Goal: Information Seeking & Learning: Learn about a topic

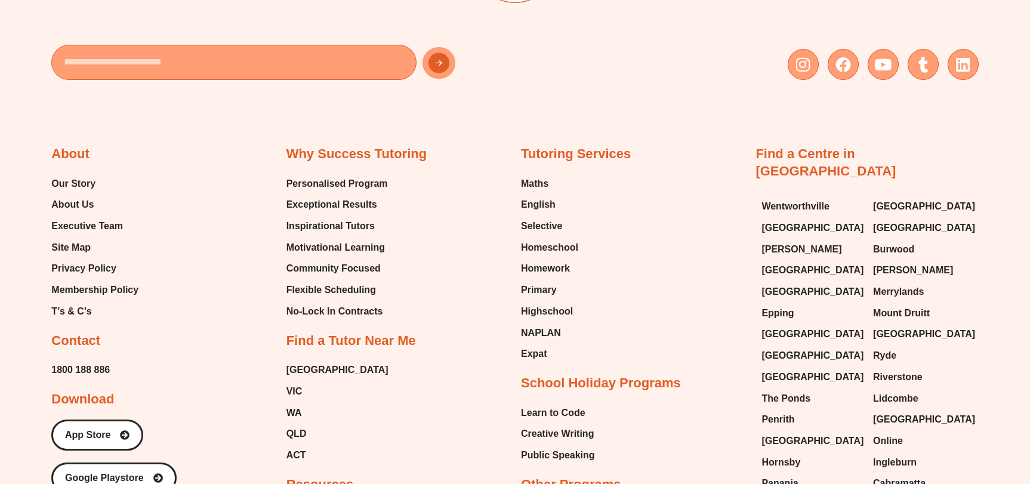
scroll to position [2854, 0]
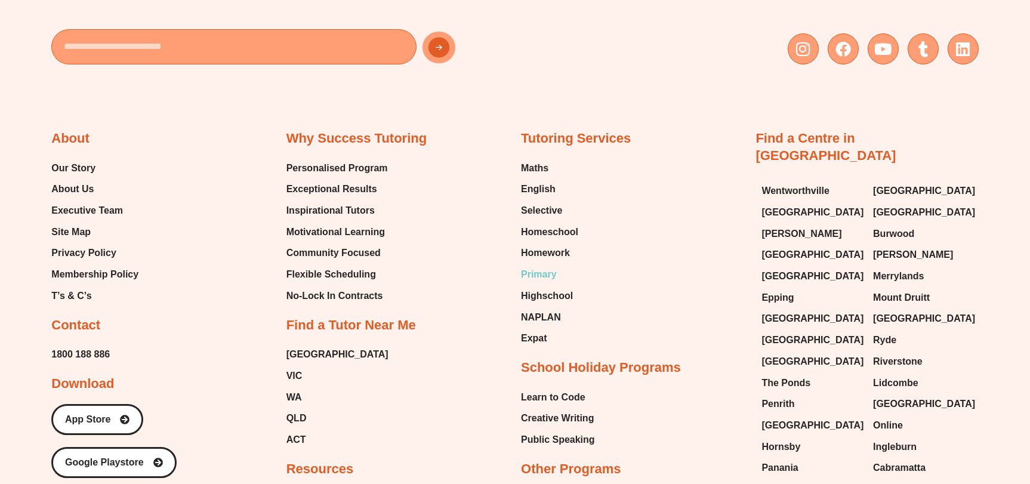
click at [530, 275] on span "Primary" at bounding box center [539, 275] width 36 height 18
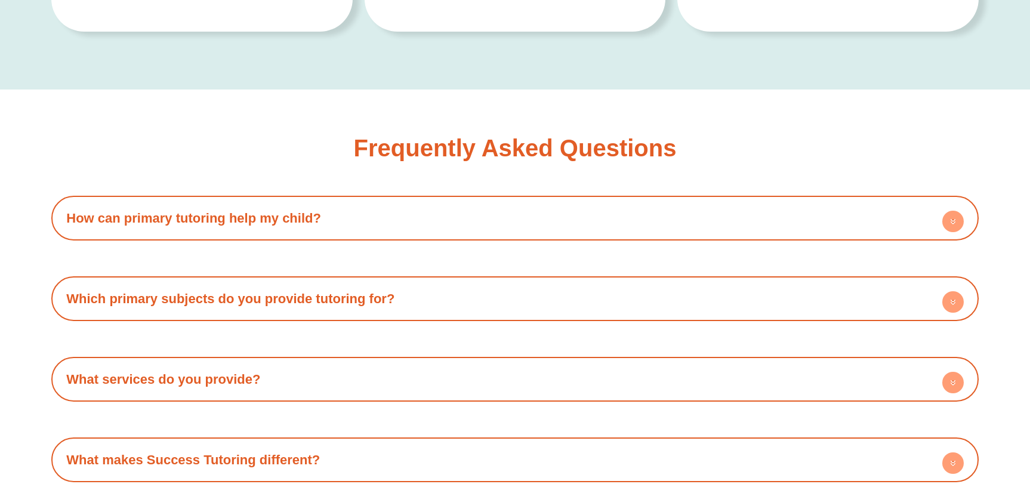
scroll to position [2591, 0]
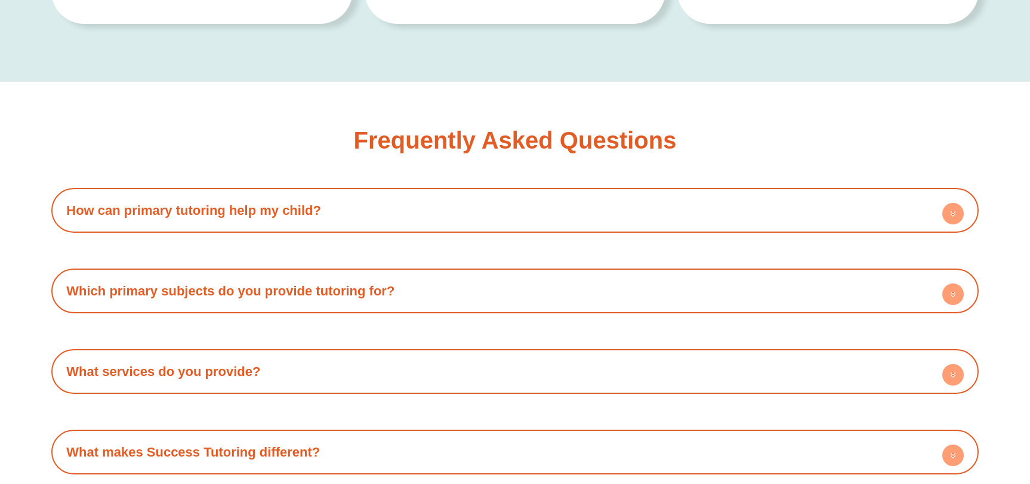
click at [578, 257] on div "How can primary tutoring help my child? Our primary tutoring services help stud…" at bounding box center [514, 452] width 927 height 528
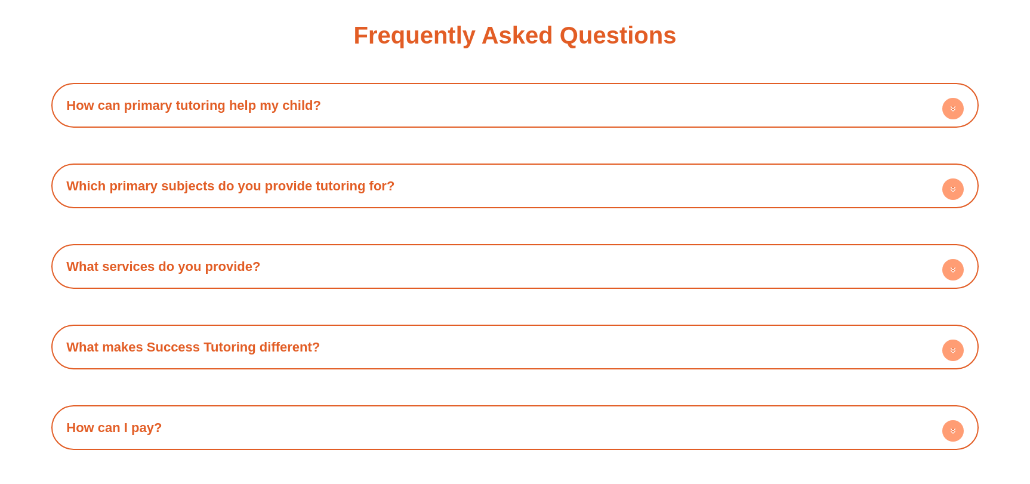
scroll to position [2718, 0]
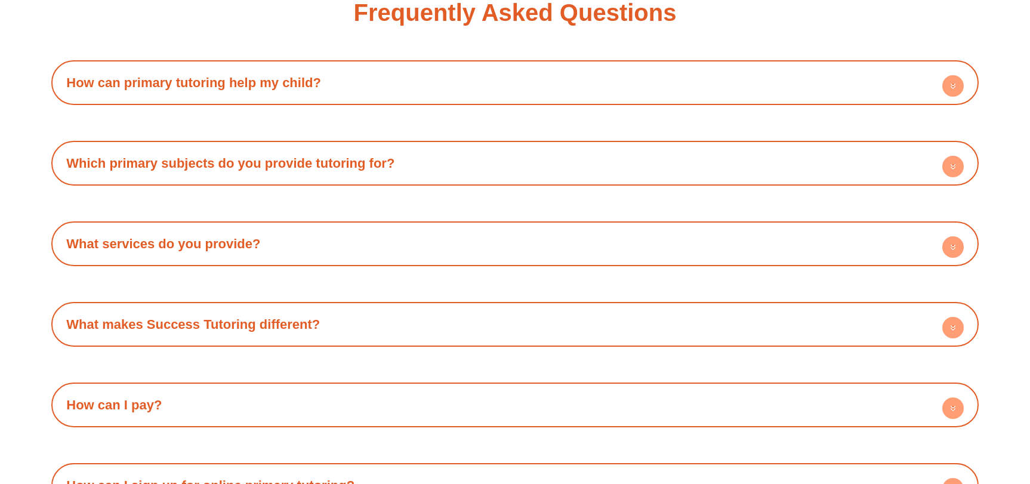
click at [663, 173] on h4 "Which primary subjects do you provide tutoring for?" at bounding box center [514, 163] width 915 height 33
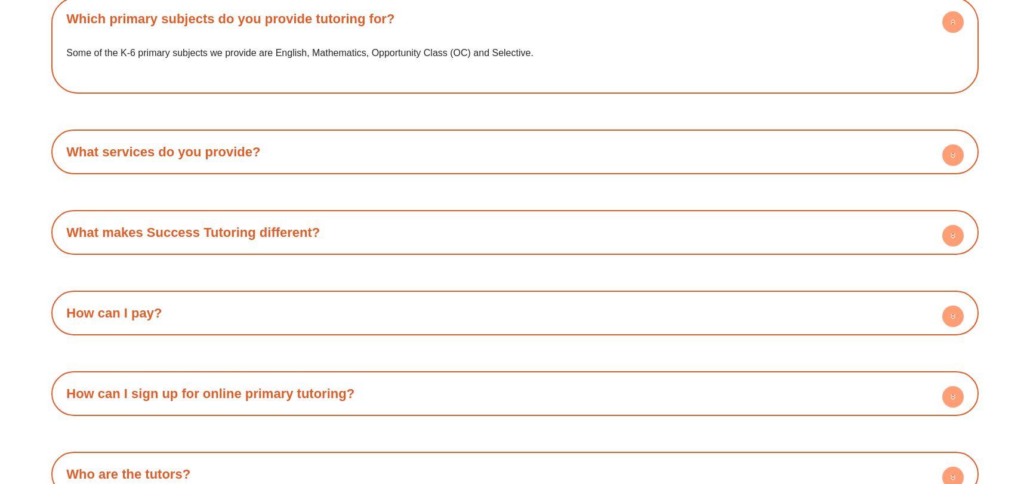
scroll to position [2871, 0]
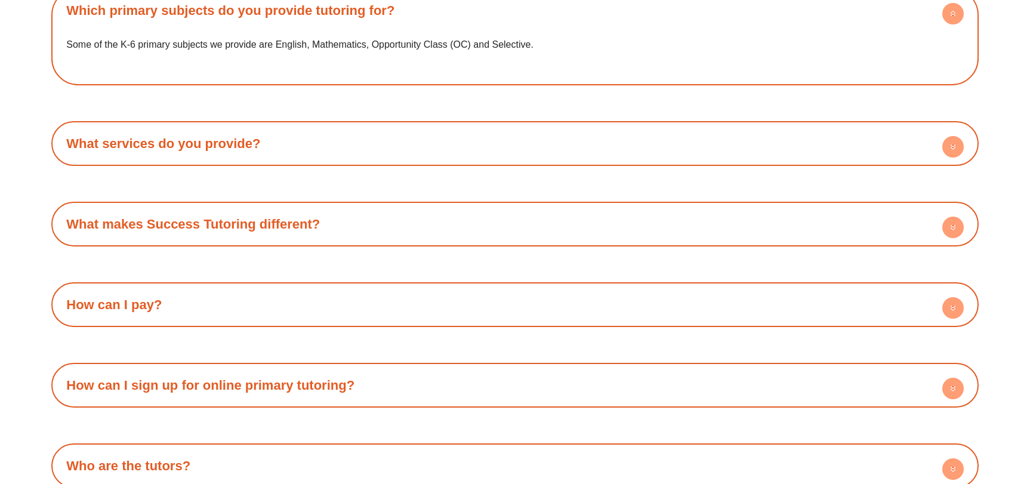
click at [289, 159] on div "What services do you provide? At Success Tutoring, we provide two core services…" at bounding box center [514, 143] width 927 height 45
click at [294, 144] on h4 "What services do you provide?" at bounding box center [514, 143] width 915 height 33
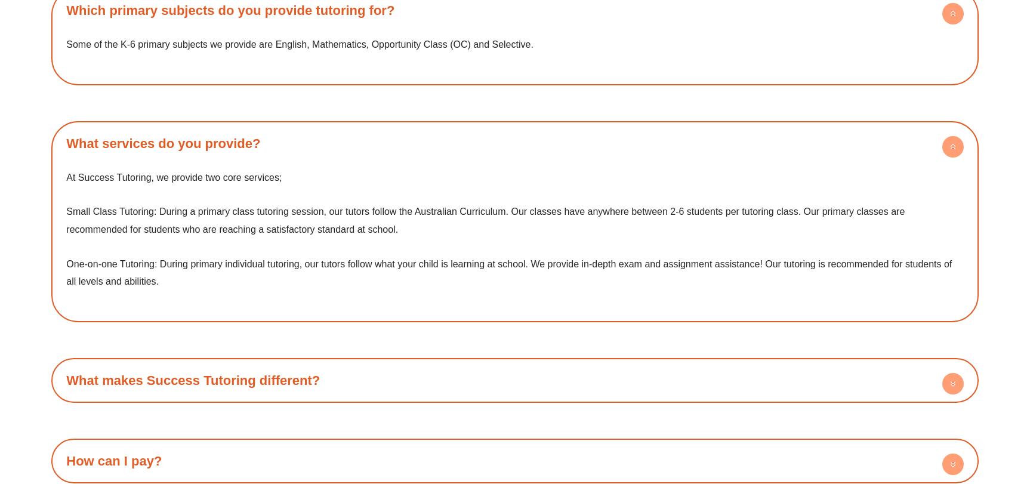
click at [294, 144] on h4 "What services do you provide?" at bounding box center [514, 143] width 915 height 33
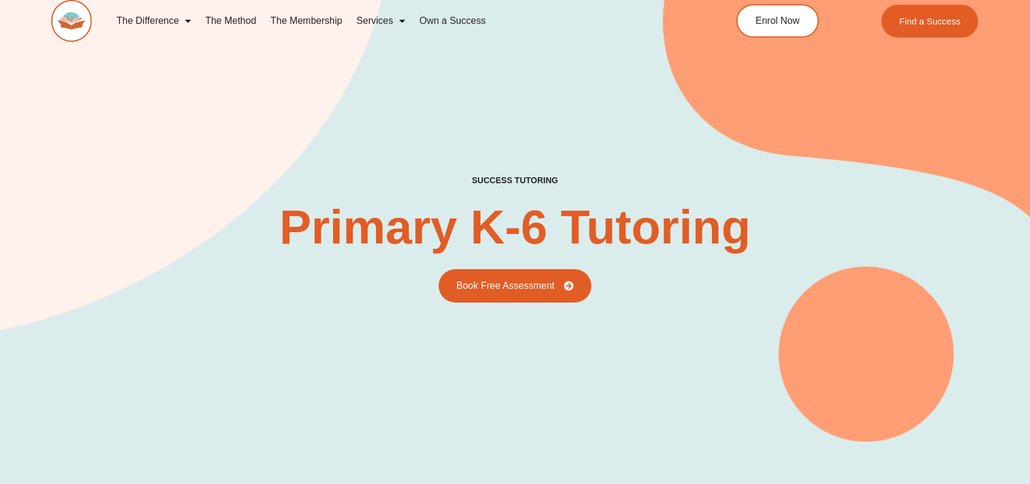
scroll to position [0, 0]
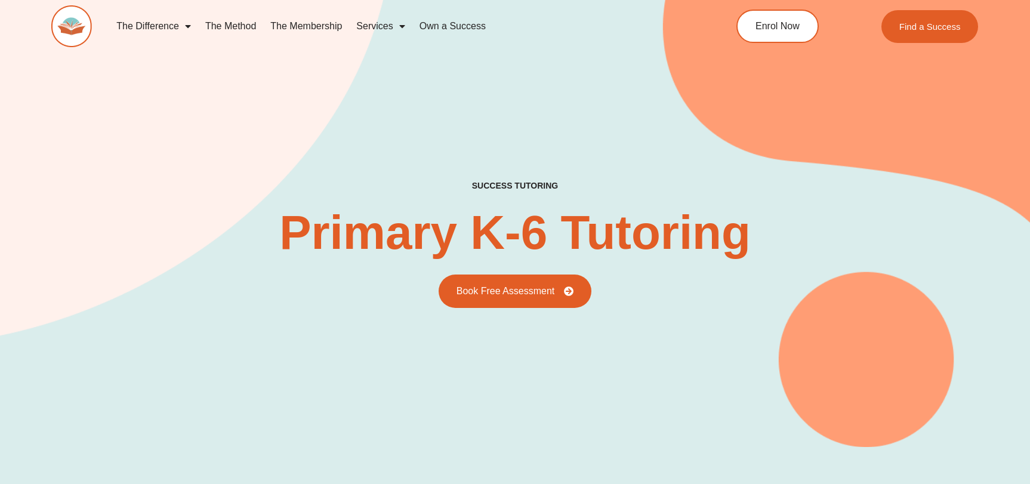
click at [243, 29] on link "The Method" at bounding box center [230, 26] width 65 height 27
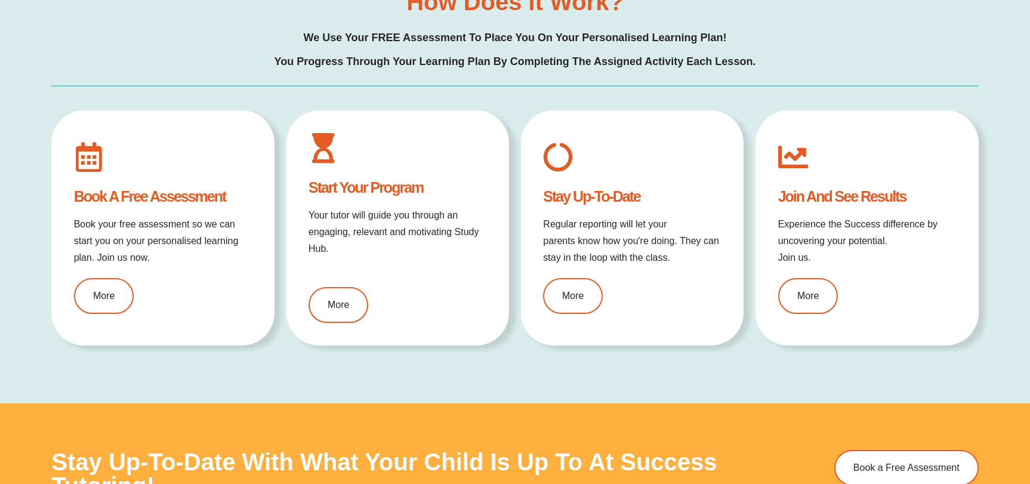
scroll to position [1377, 0]
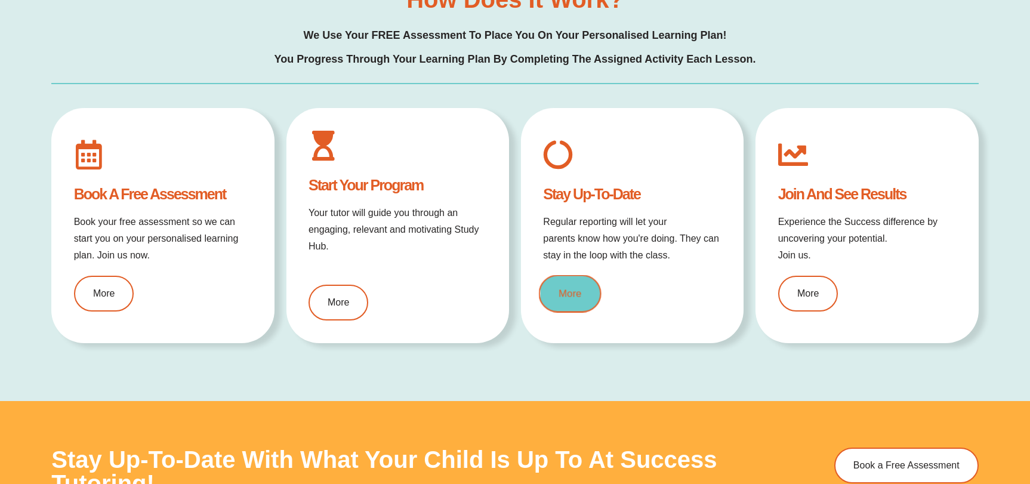
click at [590, 294] on link "More" at bounding box center [570, 294] width 63 height 38
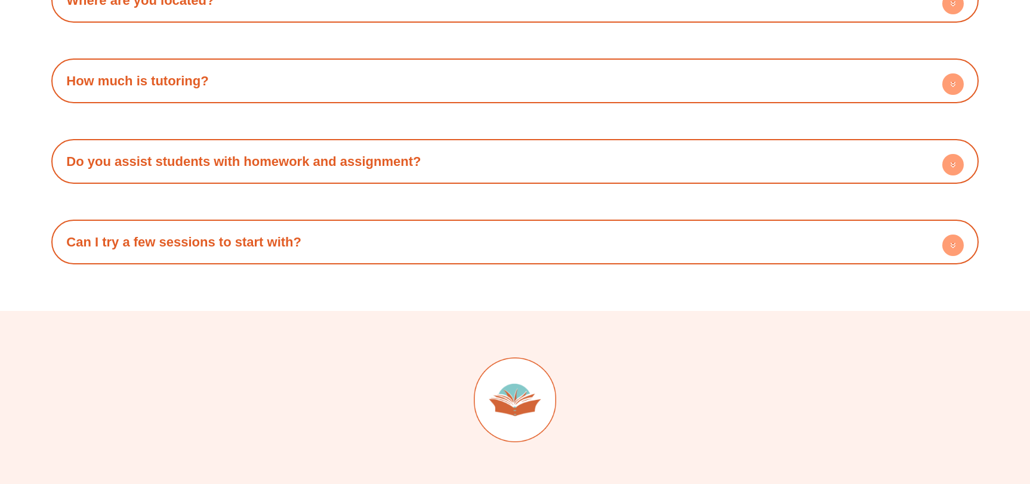
scroll to position [3717, 0]
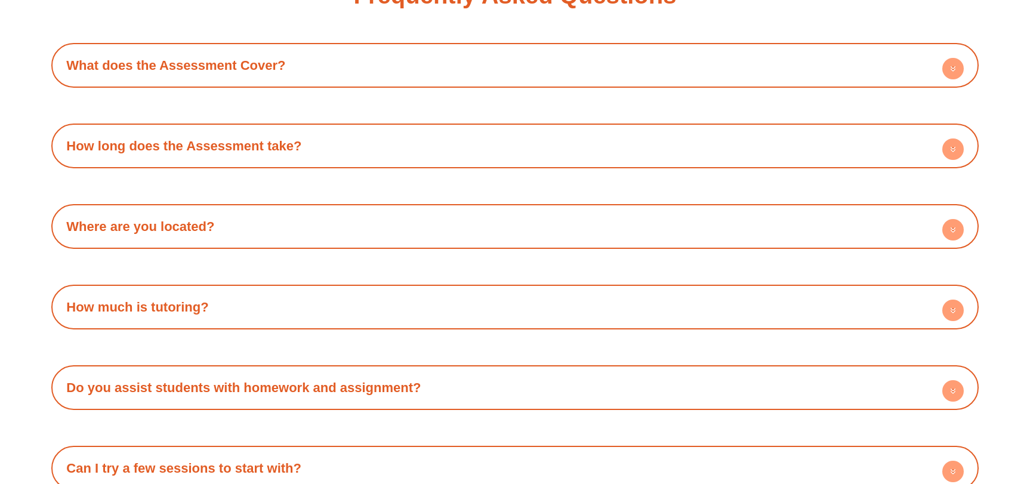
click at [272, 73] on h4 "What does the Assessment Cover?" at bounding box center [514, 65] width 915 height 33
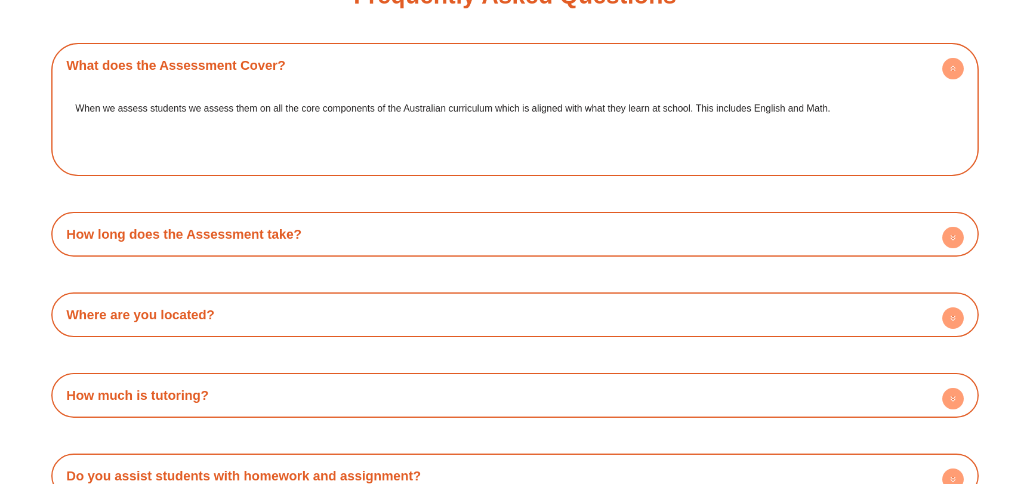
click at [272, 73] on h4 "What does the Assessment Cover?" at bounding box center [514, 65] width 915 height 33
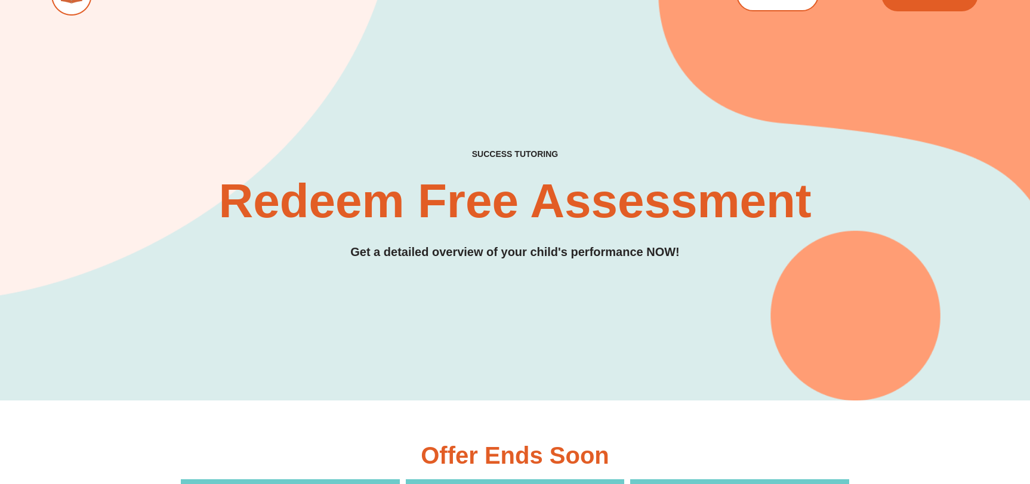
scroll to position [0, 0]
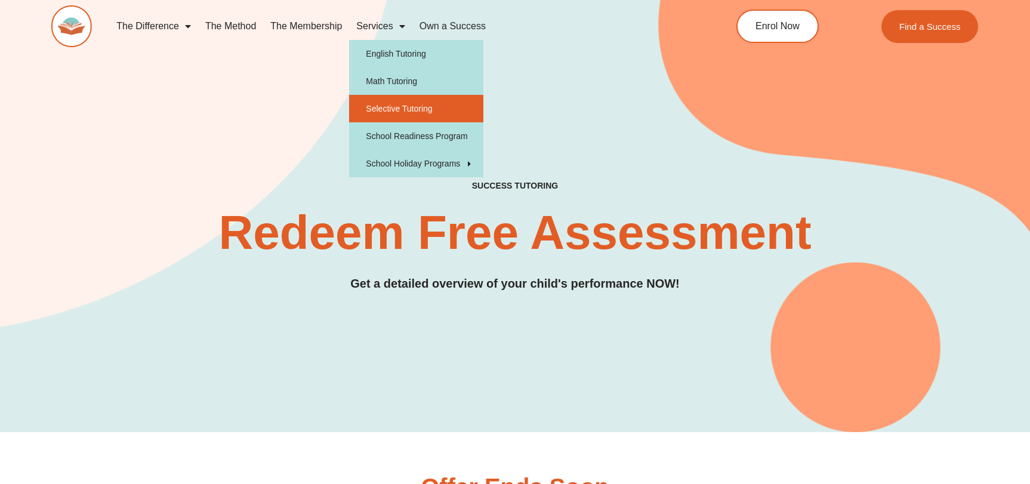
click at [369, 102] on link "Selective Tutoring" at bounding box center [416, 108] width 134 height 27
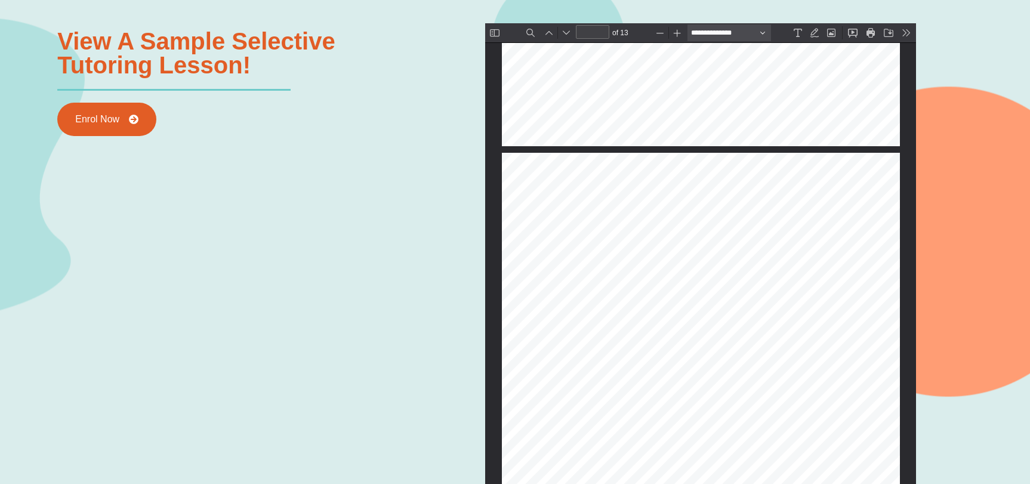
scroll to position [4718, 0]
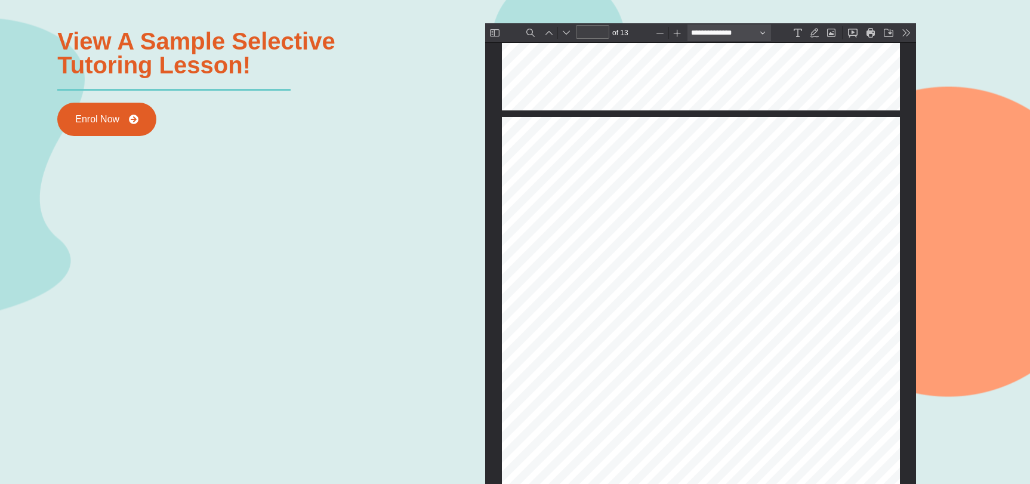
type input "*"
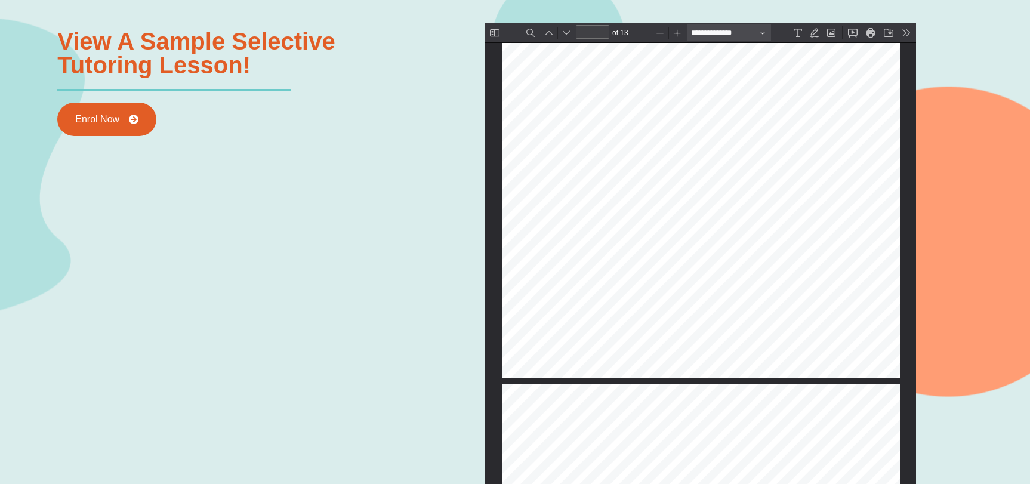
scroll to position [292, 0]
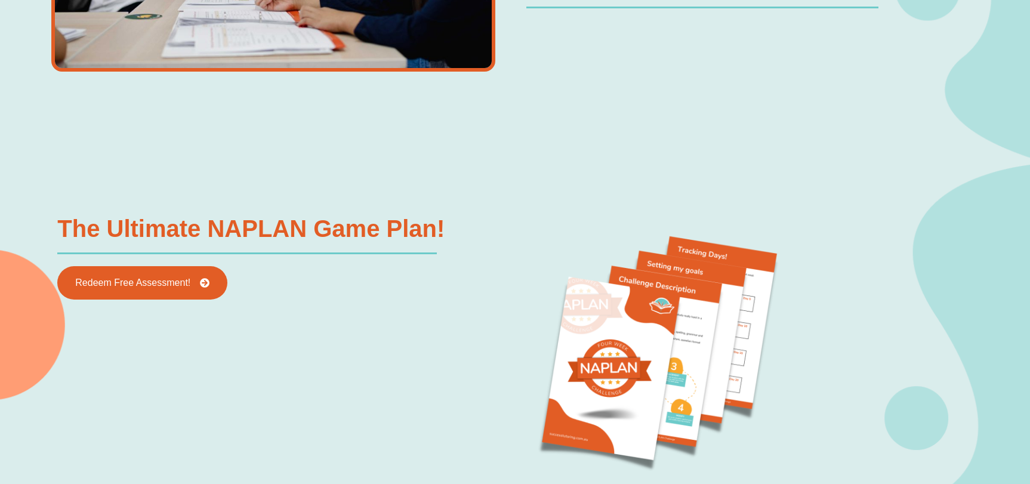
scroll to position [932, 0]
